Goal: Task Accomplishment & Management: Use online tool/utility

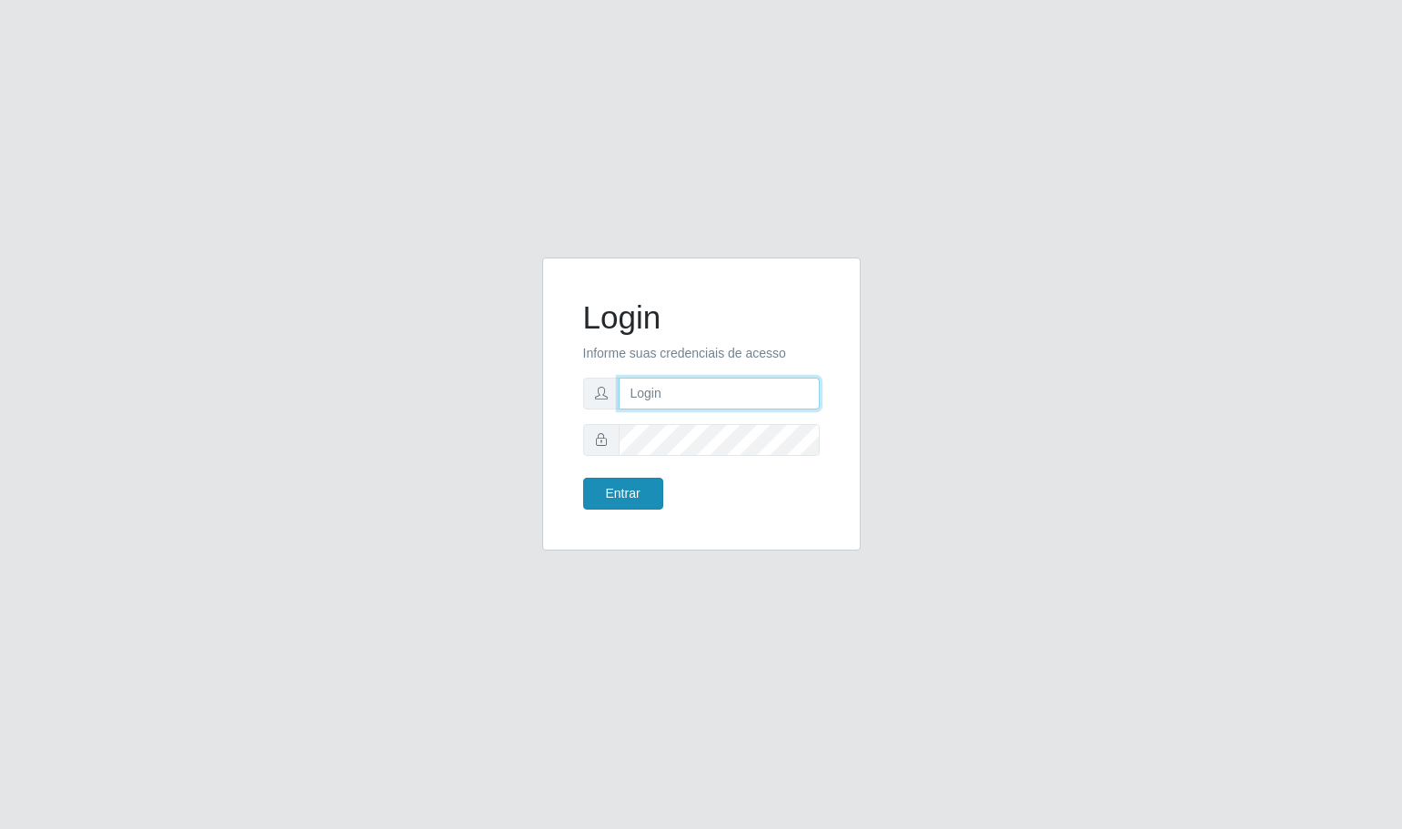
type input "[EMAIL_ADDRESS][DOMAIN_NAME]"
click at [634, 500] on button "Entrar" at bounding box center [623, 494] width 80 height 32
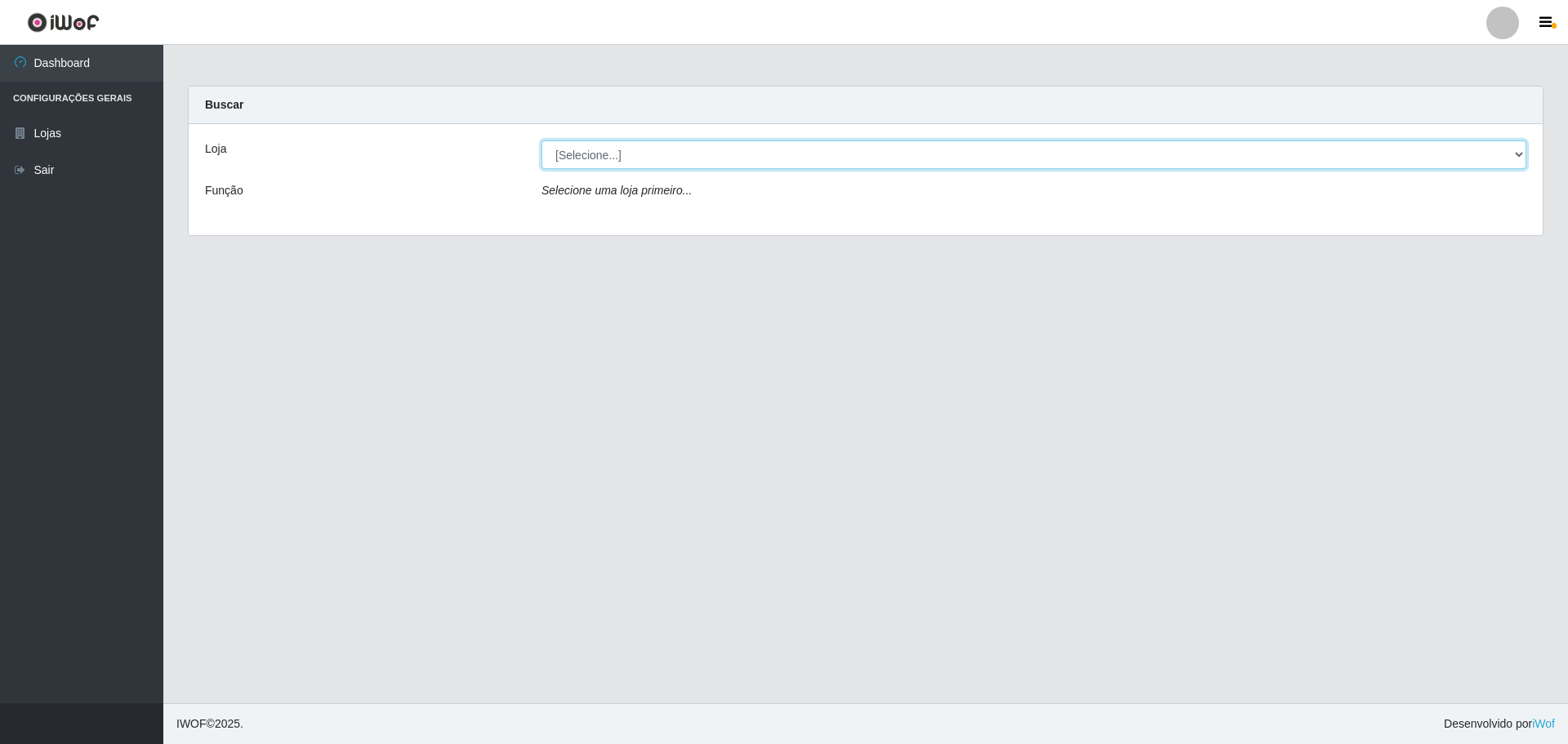
click at [795, 161] on select "[Selecione...] [GEOGRAPHIC_DATA] - [GEOGRAPHIC_DATA][DATE]" at bounding box center [1033, 155] width 985 height 29
select select "527"
click at [541, 141] on select "[Selecione...] [GEOGRAPHIC_DATA] - [GEOGRAPHIC_DATA][DATE]" at bounding box center [1033, 155] width 985 height 29
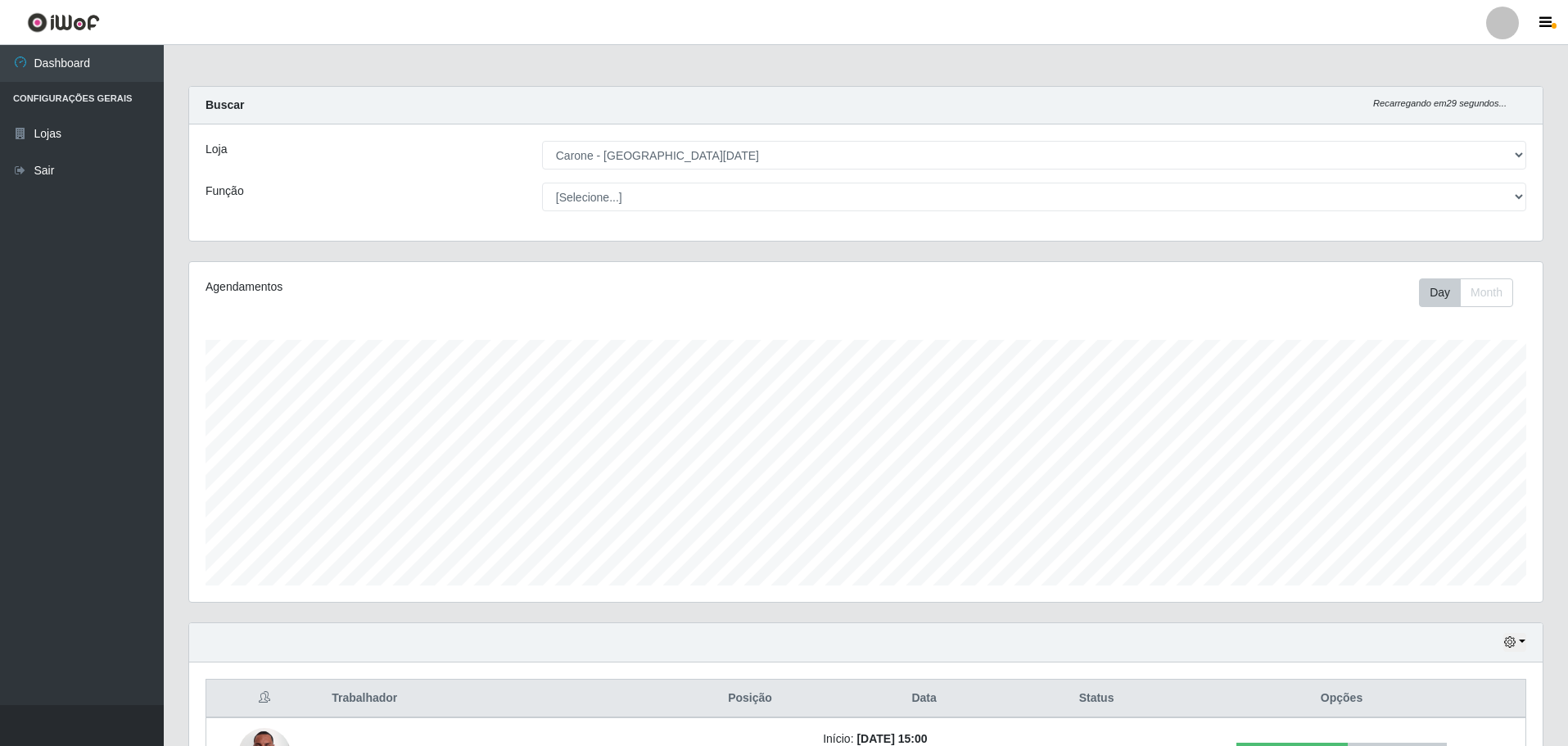
scroll to position [340, 1353]
click at [751, 204] on select "[Selecione...] Embalador Embalador + Embalador ++ Repositor Repositor + Reposit…" at bounding box center [1034, 197] width 984 height 29
click at [542, 183] on select "[Selecione...] Embalador Embalador + Embalador ++ Repositor Repositor + Reposit…" at bounding box center [1034, 197] width 984 height 29
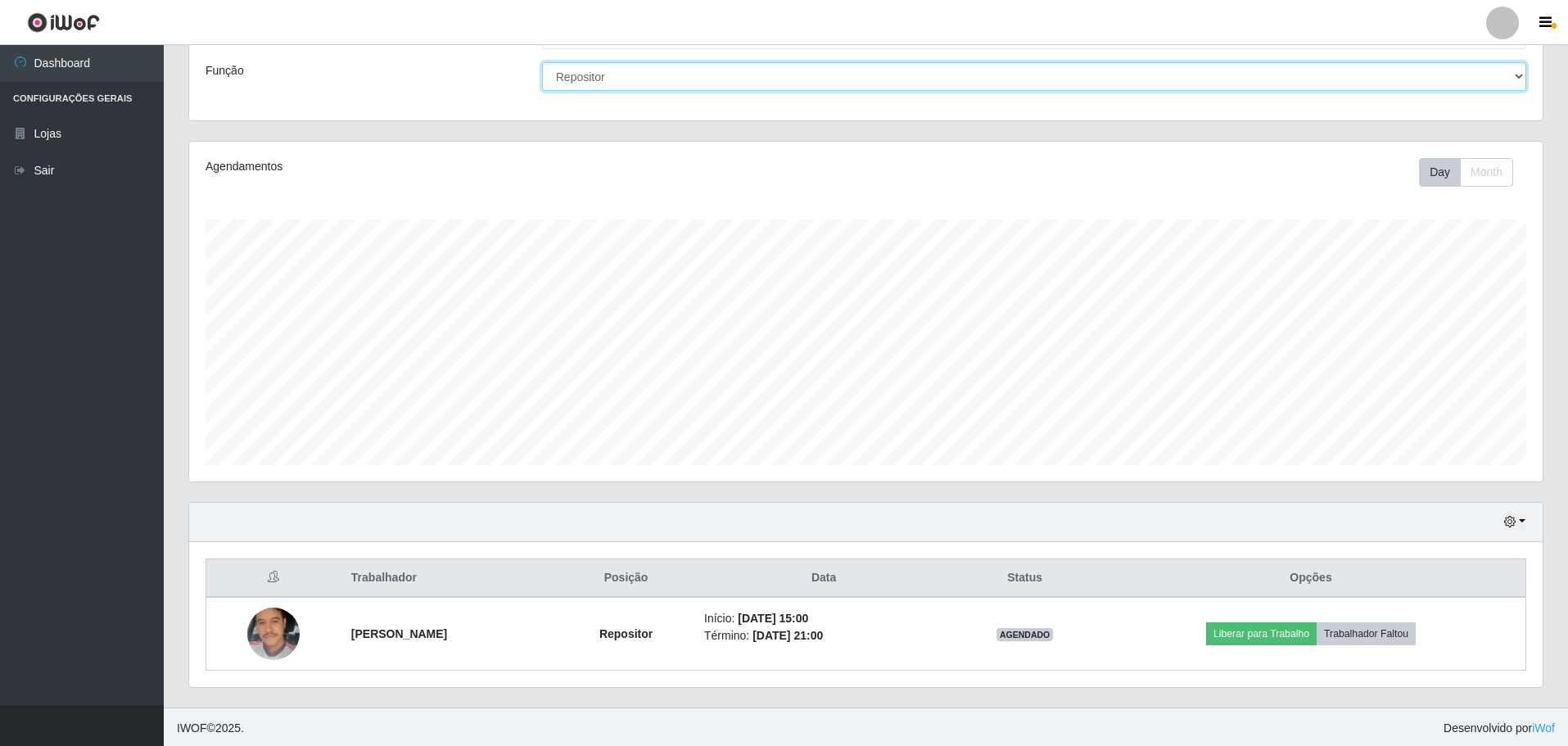
scroll to position [123, 0]
drag, startPoint x: 743, startPoint y: 68, endPoint x: 737, endPoint y: 79, distance: 12.5
click at [743, 68] on select "[Selecione...] Embalador Embalador + Embalador ++ Repositor Repositor + Reposit…" at bounding box center [1034, 74] width 984 height 29
click at [542, 88] on select "[Selecione...] Embalador Embalador + Embalador ++ Repositor Repositor + Reposit…" at bounding box center [1034, 74] width 984 height 29
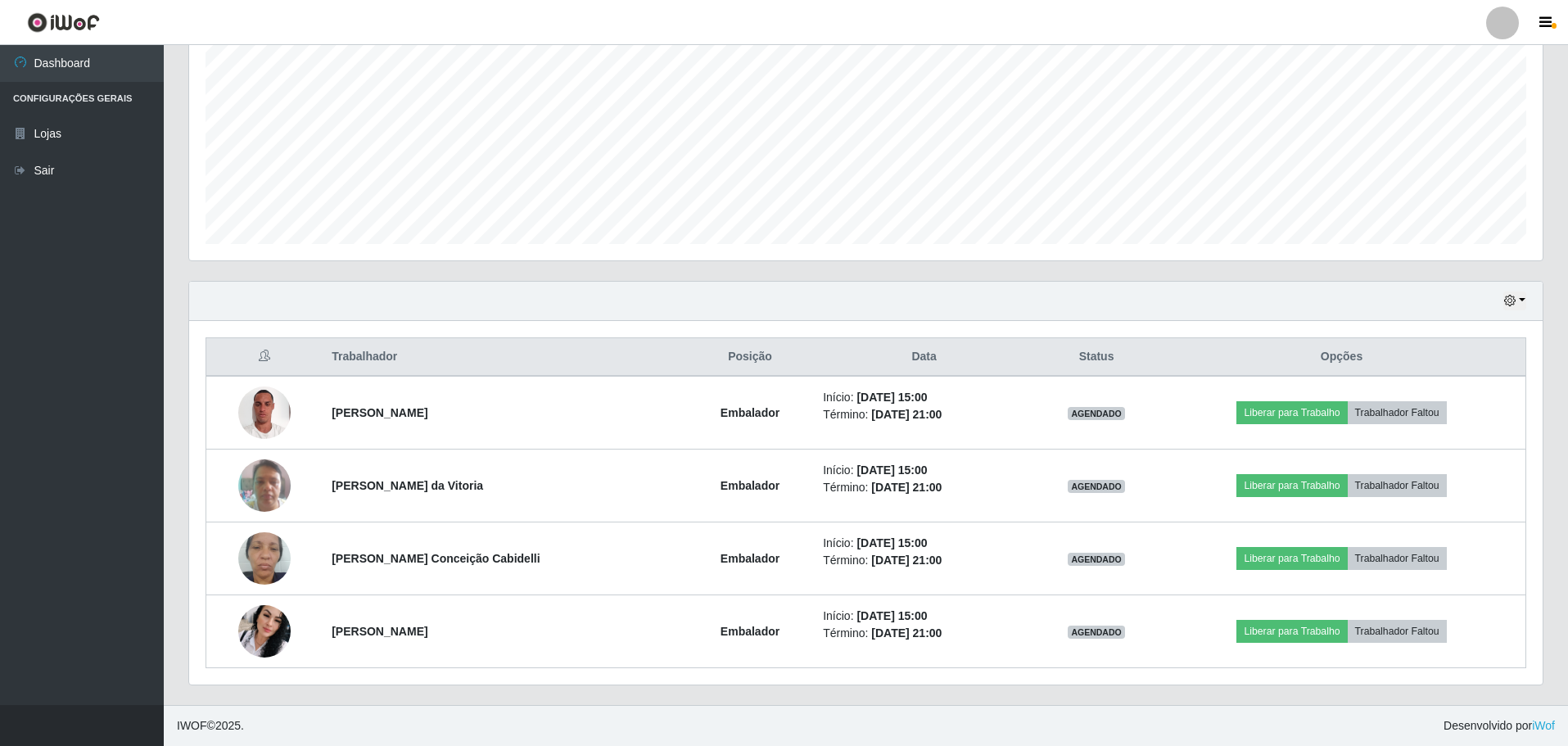
scroll to position [95, 0]
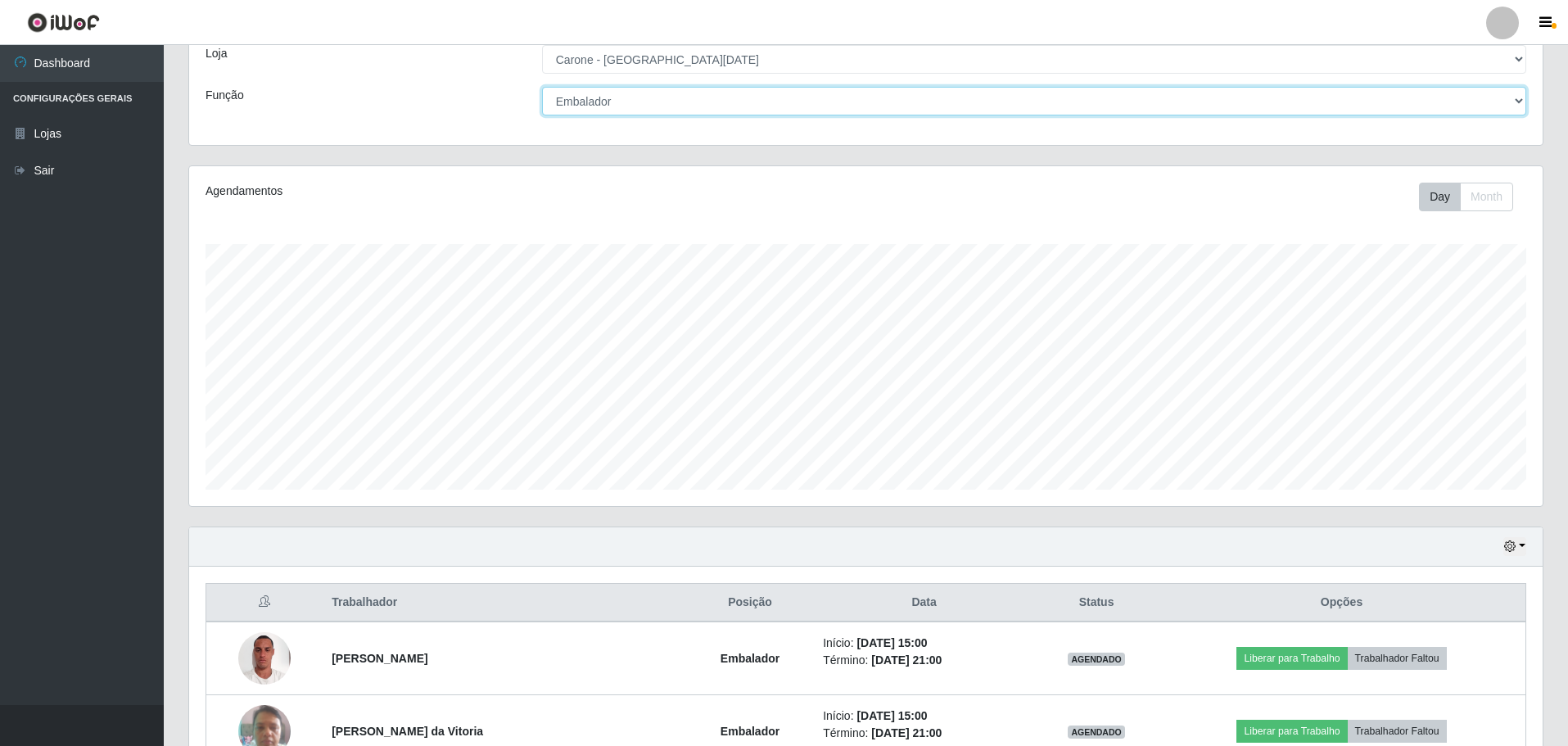
click at [1240, 99] on select "[Selecione...] Embalador Embalador + Embalador ++ Repositor Repositor + Reposit…" at bounding box center [1034, 101] width 984 height 29
select select "24"
click at [542, 115] on select "[Selecione...] Embalador Embalador + Embalador ++ Repositor Repositor + Reposit…" at bounding box center [1034, 101] width 984 height 29
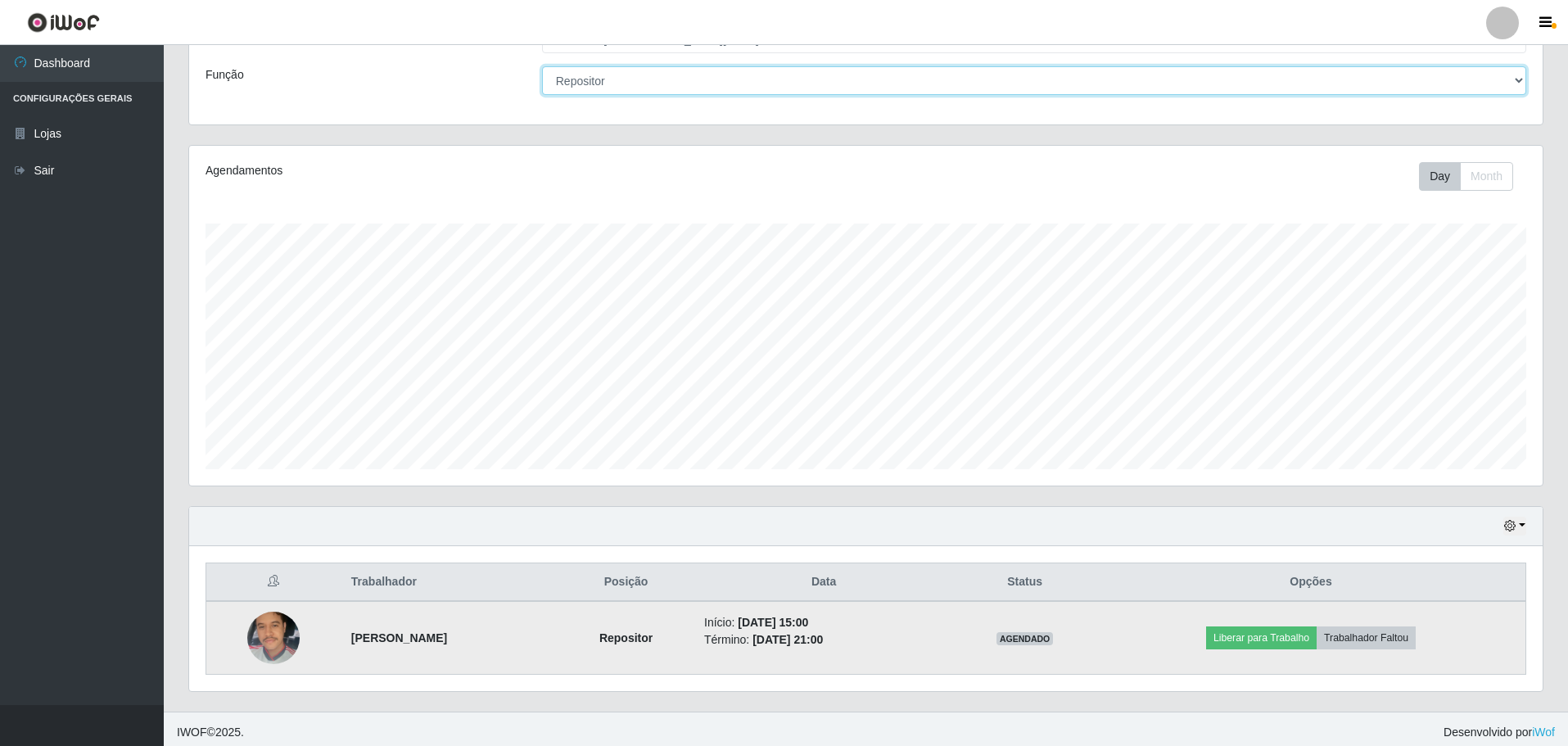
scroll to position [123, 0]
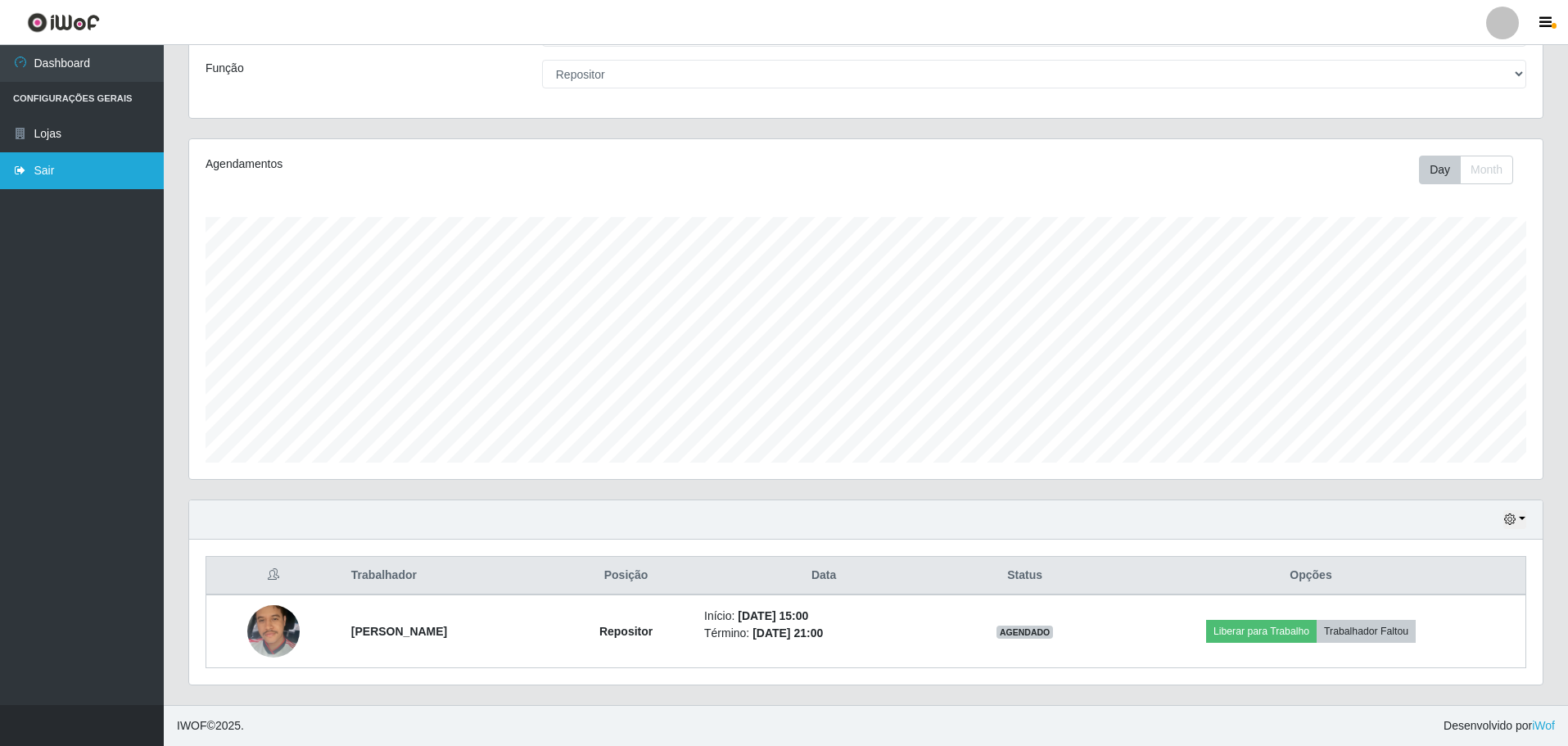
click at [95, 165] on link "Sair" at bounding box center [82, 170] width 164 height 37
